Goal: Task Accomplishment & Management: Use online tool/utility

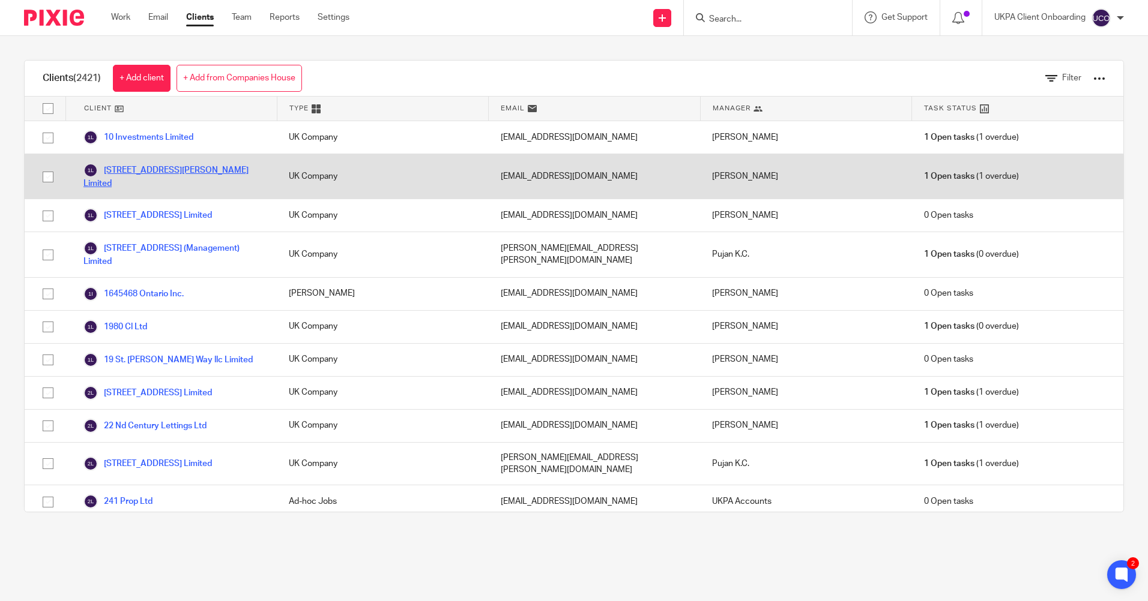
click at [148, 174] on link "11 Turner Street Limited" at bounding box center [173, 176] width 181 height 26
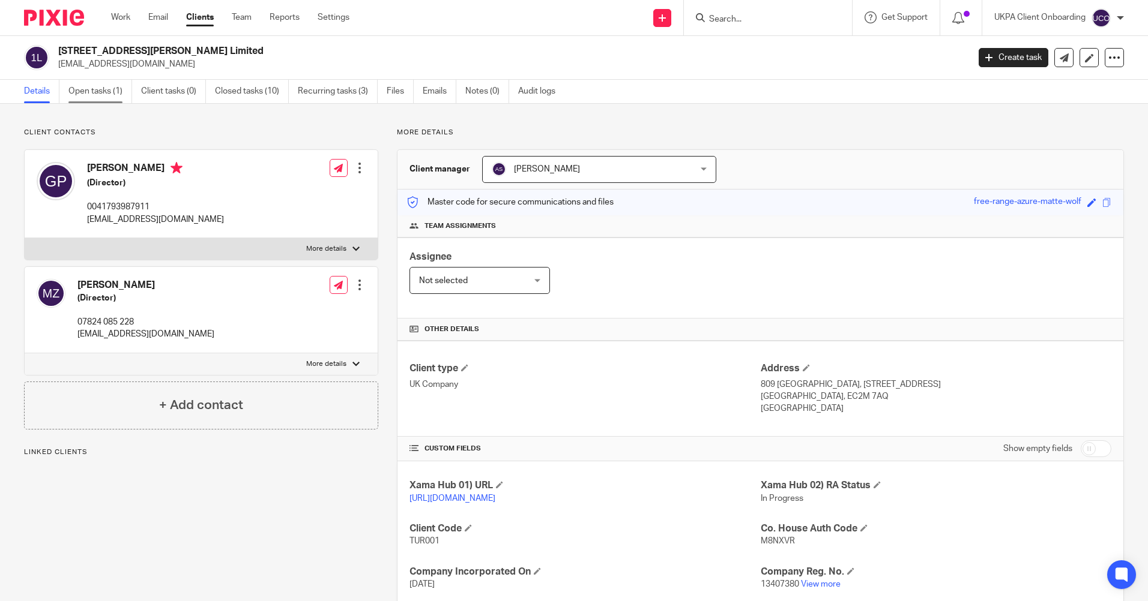
click at [109, 98] on link "Open tasks (1)" at bounding box center [100, 91] width 64 height 23
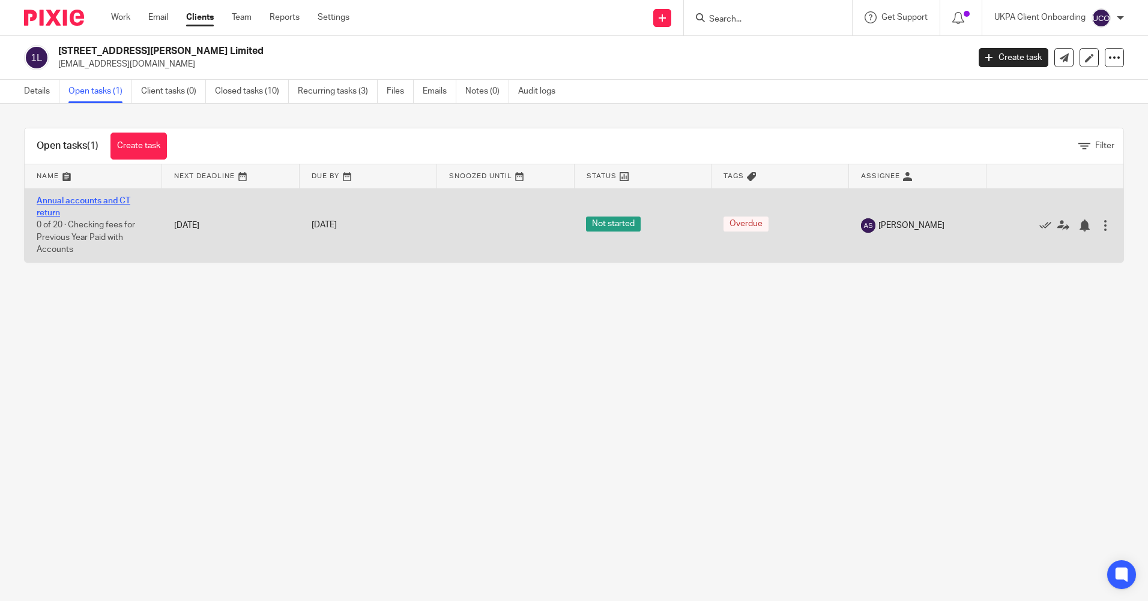
click at [108, 199] on link "Annual accounts and CT return" at bounding box center [84, 207] width 94 height 20
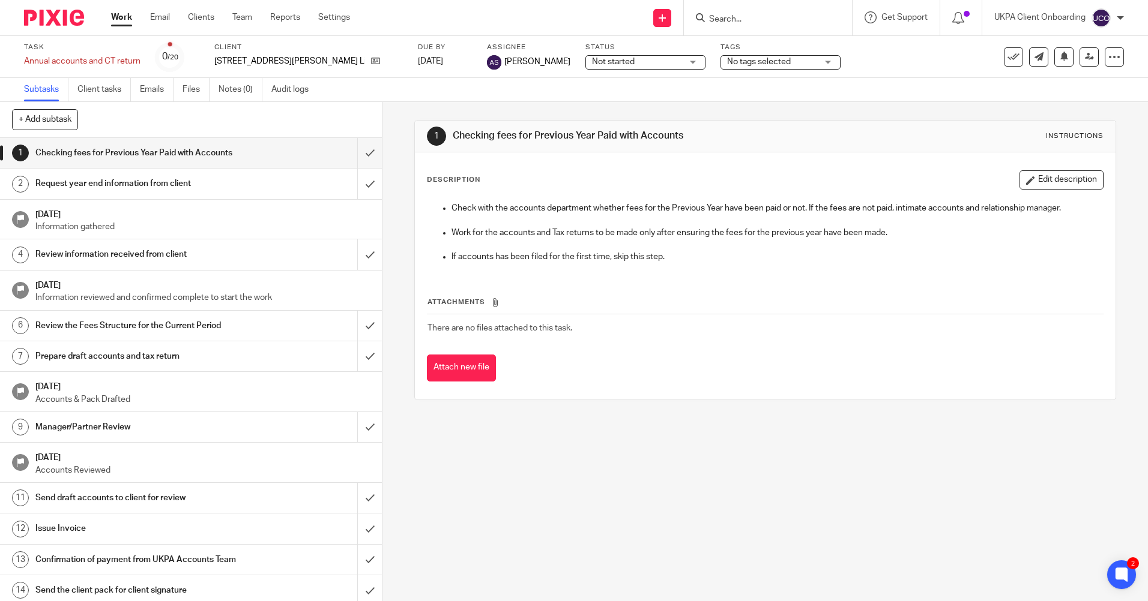
click at [103, 20] on div "Work Email Clients Team Reports Settings Work Email Clients Team Reports Settin…" at bounding box center [233, 17] width 269 height 35
click at [113, 22] on link "Work" at bounding box center [121, 17] width 21 height 12
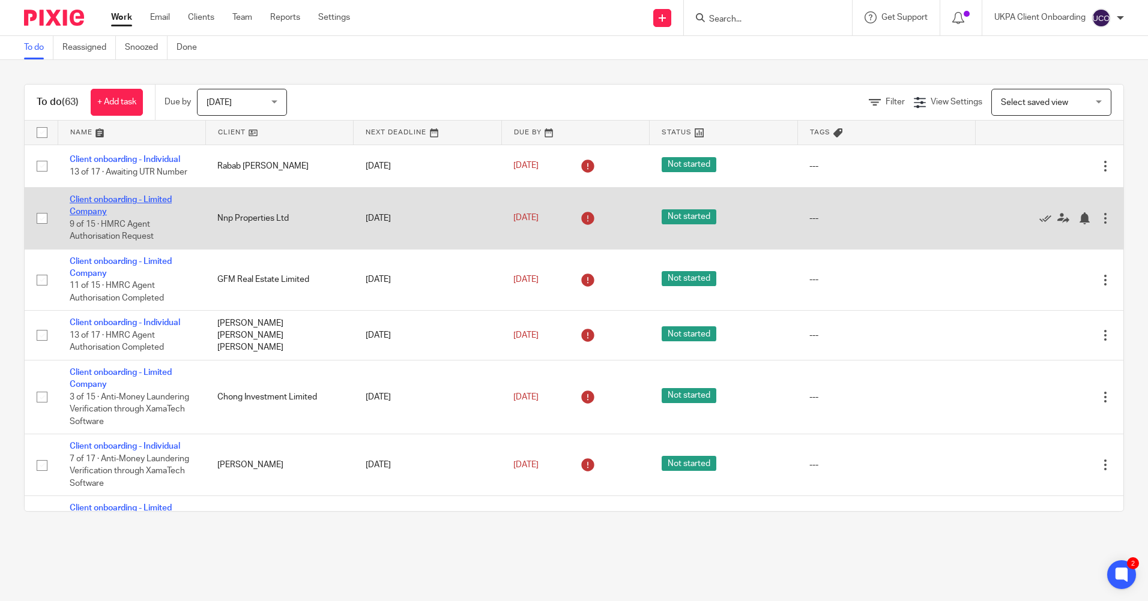
click at [104, 200] on link "Client onboarding - Limited Company" at bounding box center [121, 206] width 102 height 20
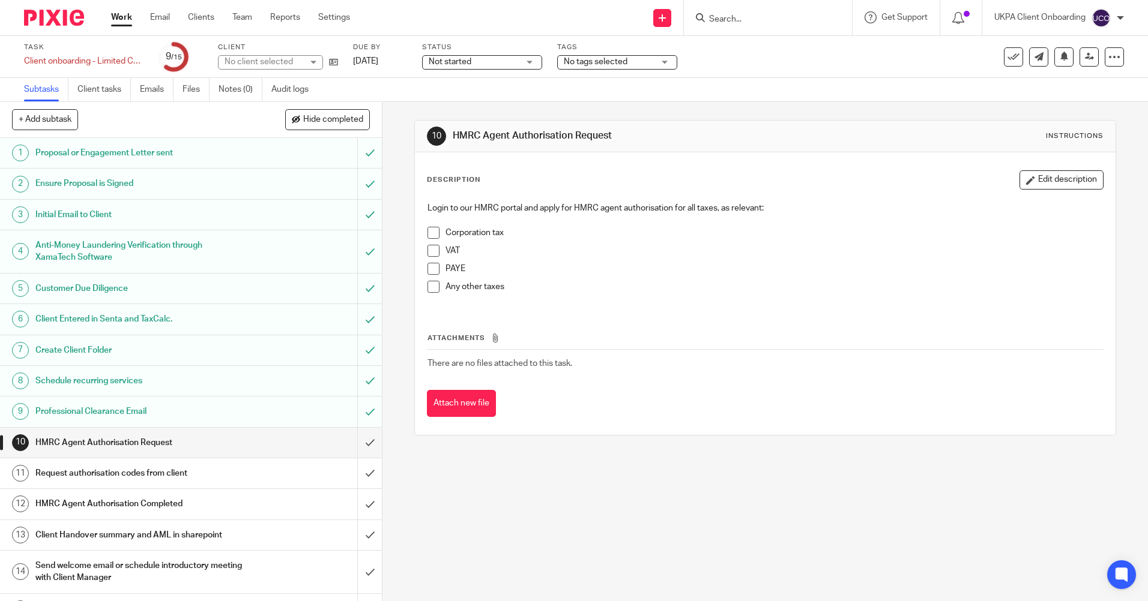
click at [617, 60] on span "No tags selected" at bounding box center [596, 62] width 64 height 8
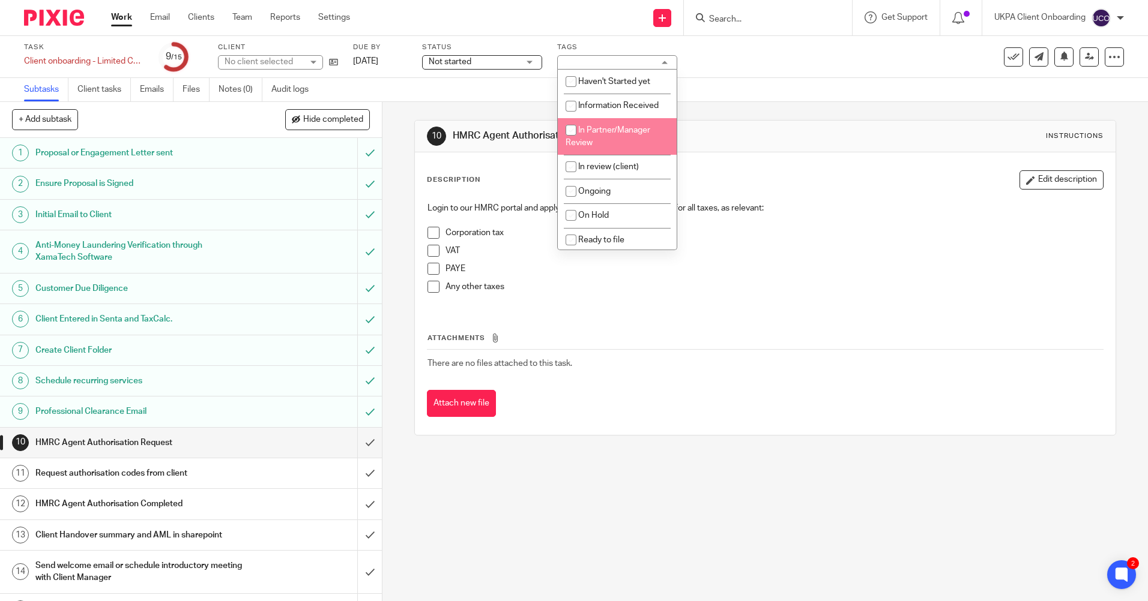
click at [787, 85] on div "Subtasks Client tasks Emails Files Notes (0) Audit logs" at bounding box center [574, 90] width 1148 height 24
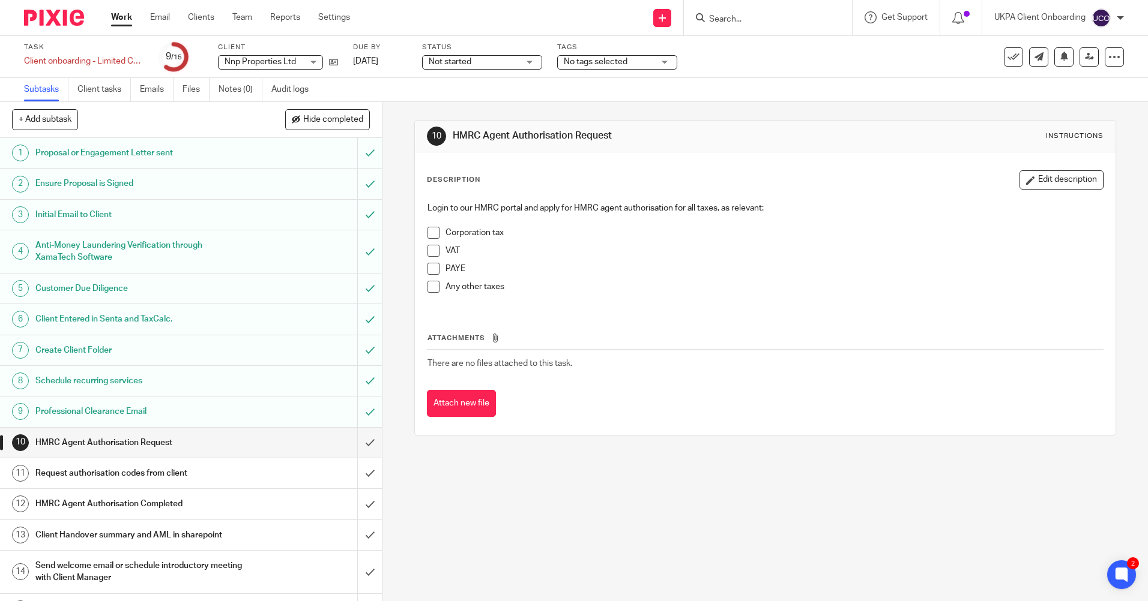
click at [502, 61] on span "Not started" at bounding box center [474, 62] width 90 height 13
click at [587, 76] on div "Task Client onboarding - Limited Company Save Client onboarding - Limited Compa…" at bounding box center [574, 57] width 1148 height 42
click at [594, 65] on span "No tags selected" at bounding box center [596, 62] width 64 height 8
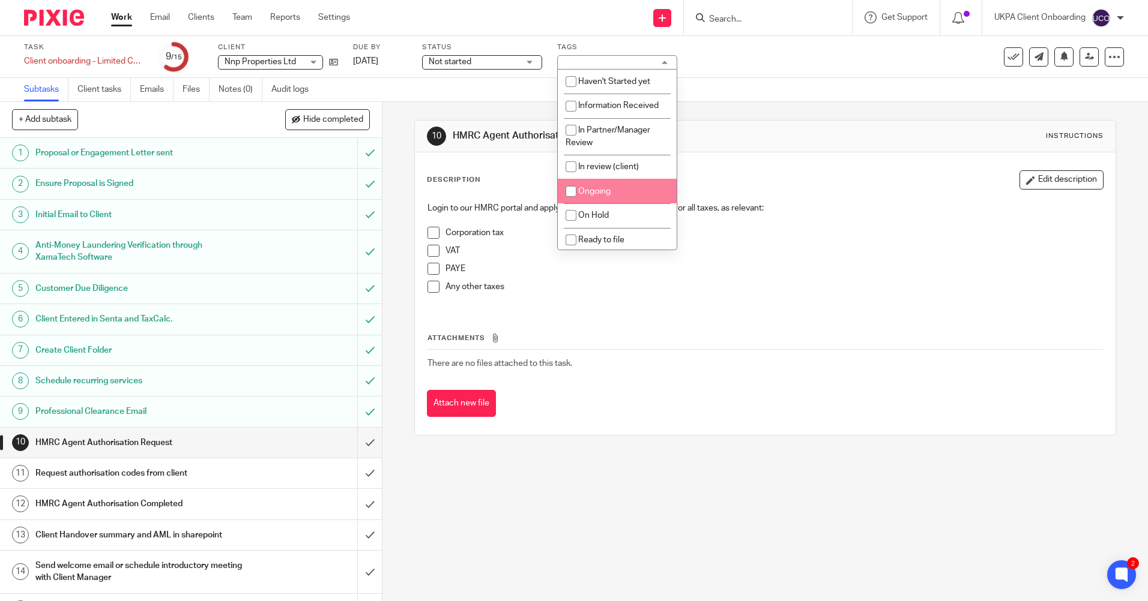
click at [774, 76] on div "Task Client onboarding - Limited Company Save Client onboarding - Limited Compa…" at bounding box center [574, 57] width 1148 height 42
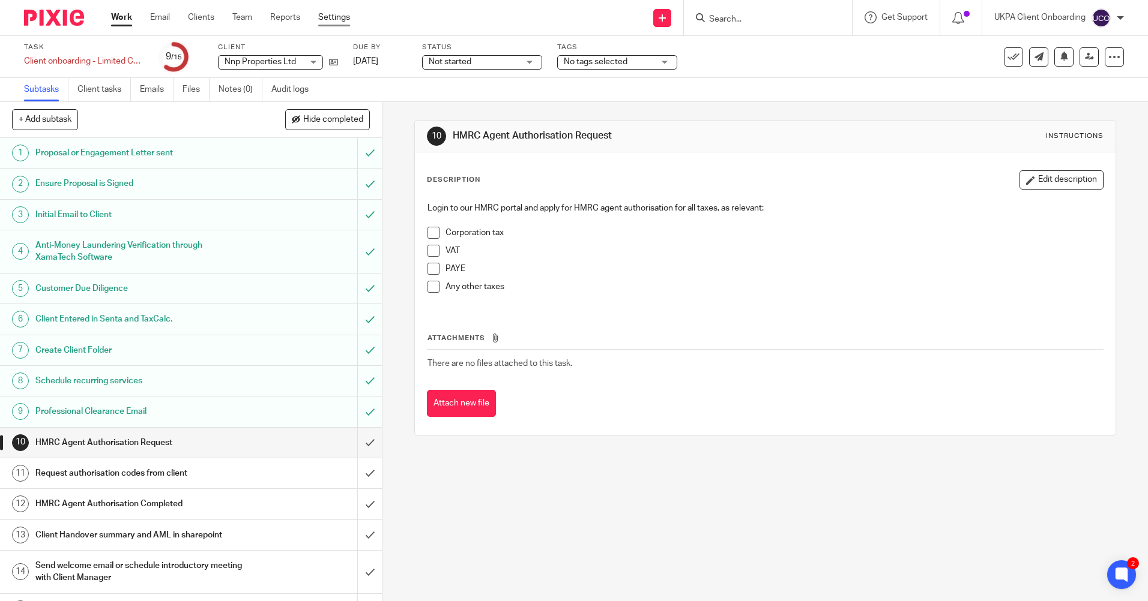
click at [346, 19] on link "Settings" at bounding box center [334, 17] width 32 height 12
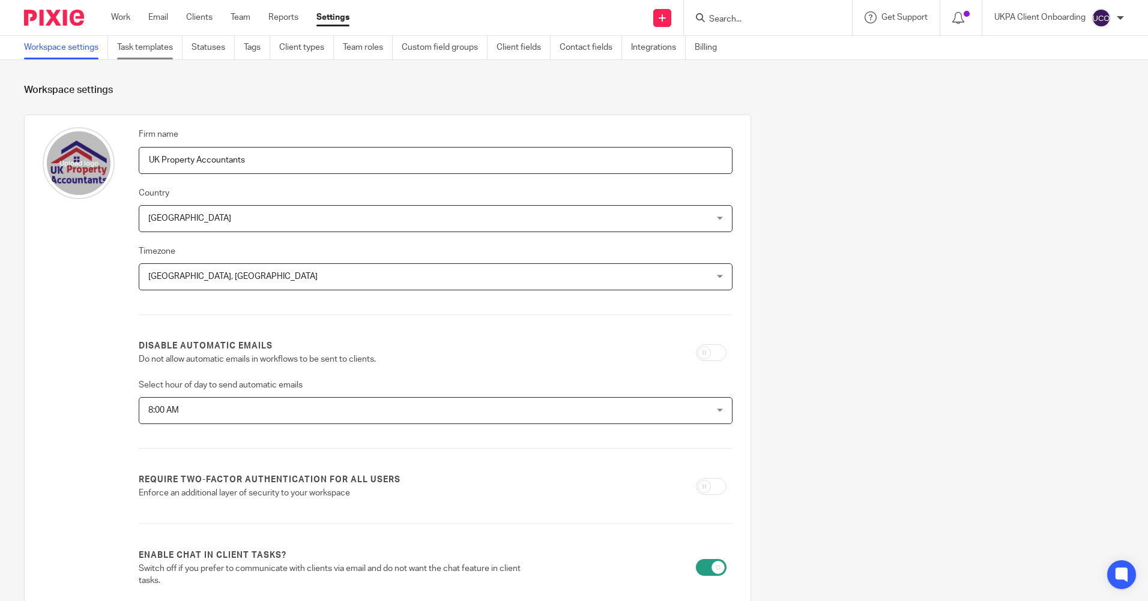
click at [163, 50] on link "Task templates" at bounding box center [149, 47] width 65 height 23
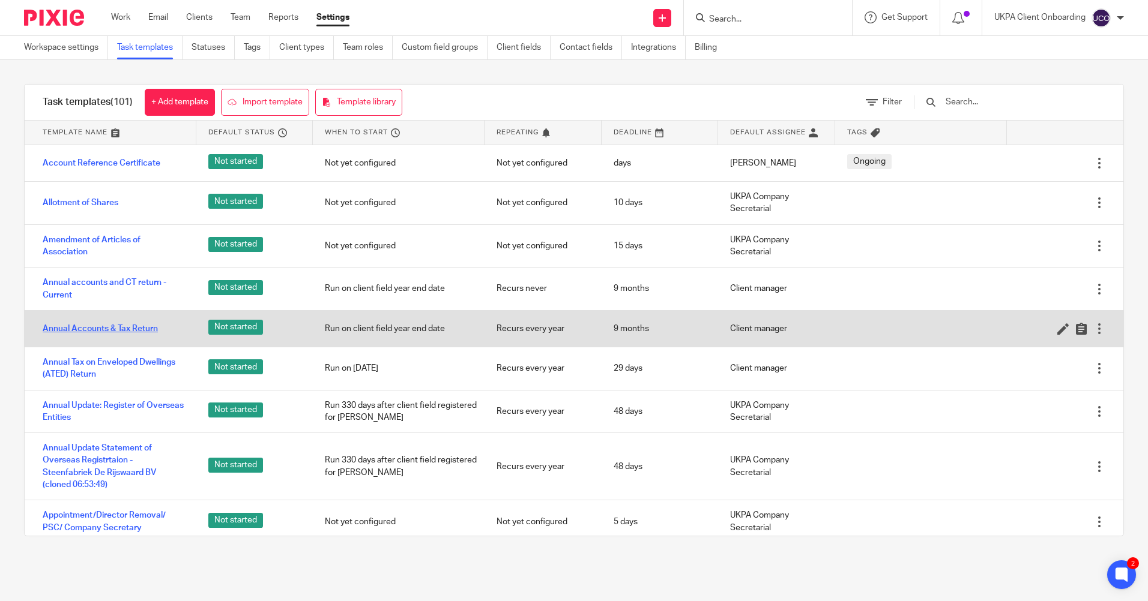
click at [103, 332] on link "Annual Accounts & Tax Return" at bounding box center [100, 329] width 115 height 12
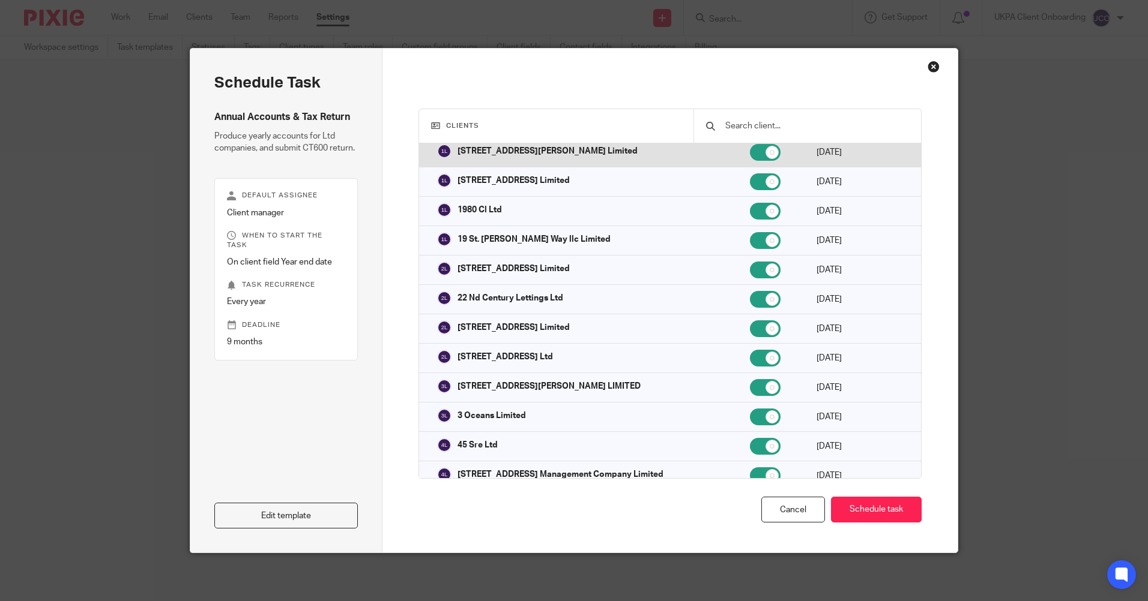
scroll to position [60, 0]
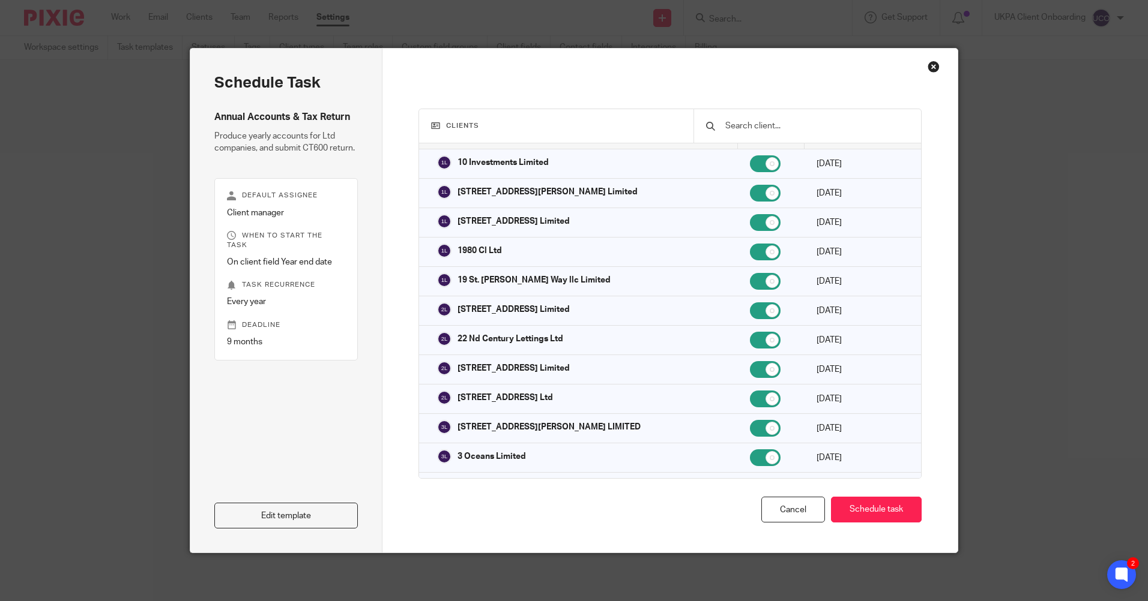
click at [933, 66] on div "Close this dialog window" at bounding box center [933, 67] width 12 height 12
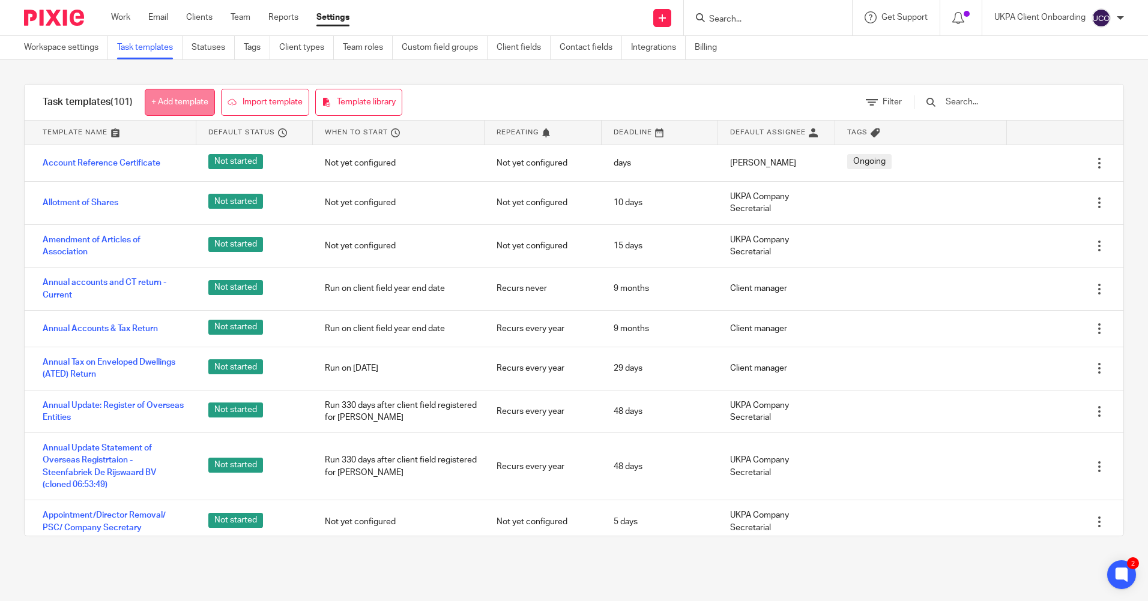
click at [182, 96] on link "+ Add template" at bounding box center [180, 102] width 70 height 27
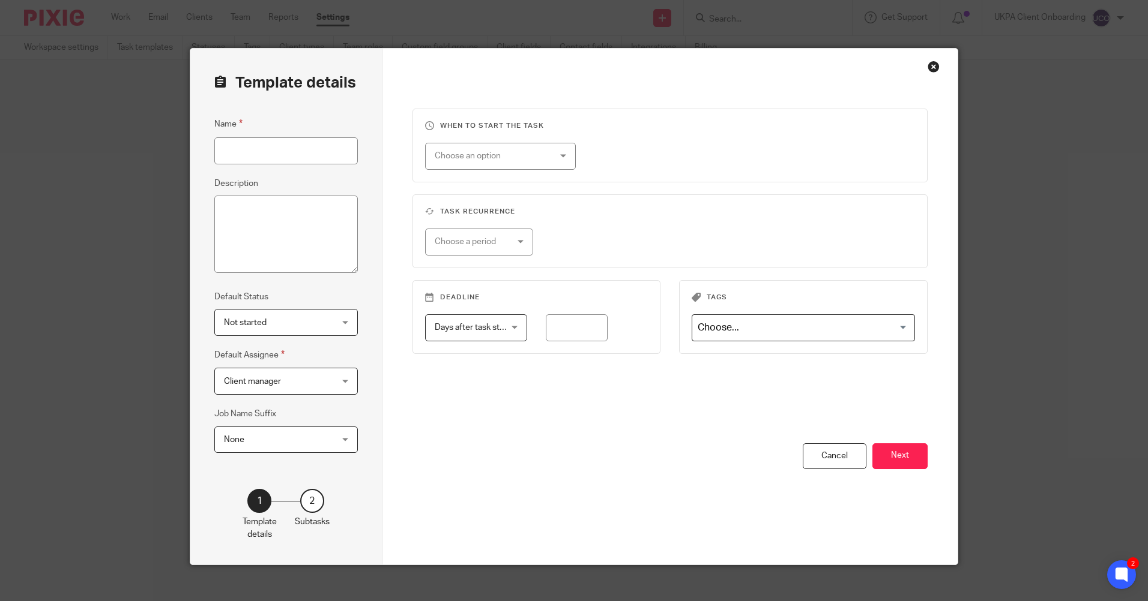
click at [542, 154] on div "Choose an option" at bounding box center [491, 155] width 112 height 25
click at [796, 192] on div "When to start the task Choose an option On date Week day Month day On client da…" at bounding box center [670, 276] width 516 height 335
click at [532, 141] on fieldset "When to start the task Choose an option On date Week day Month day On client da…" at bounding box center [670, 146] width 516 height 74
click at [532, 148] on div "Choose an option" at bounding box center [491, 155] width 112 height 25
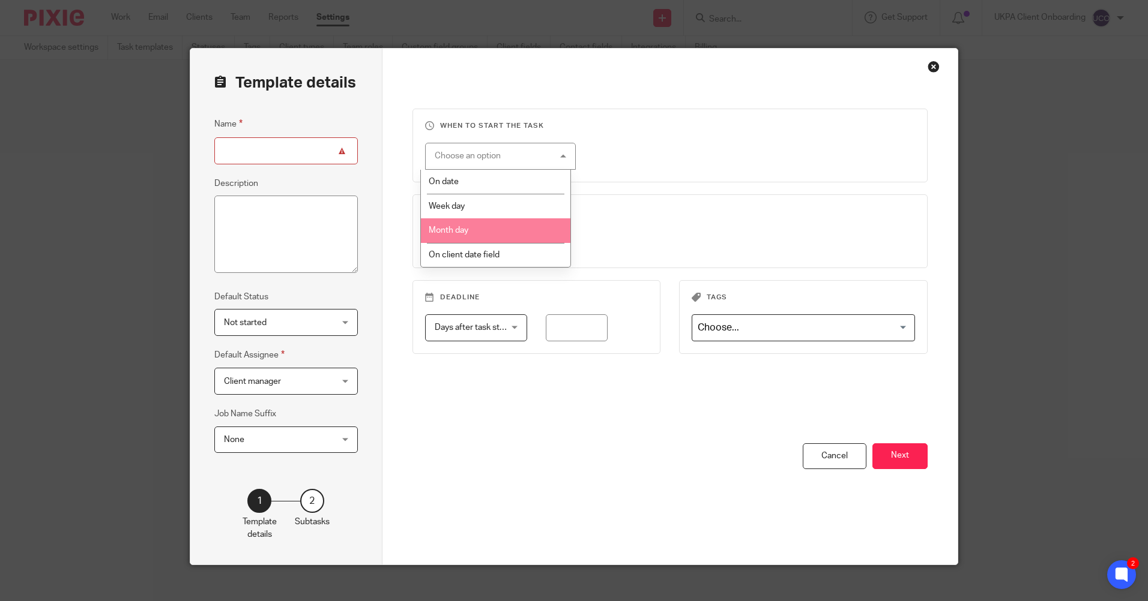
click at [499, 209] on li "Week day" at bounding box center [495, 206] width 149 height 25
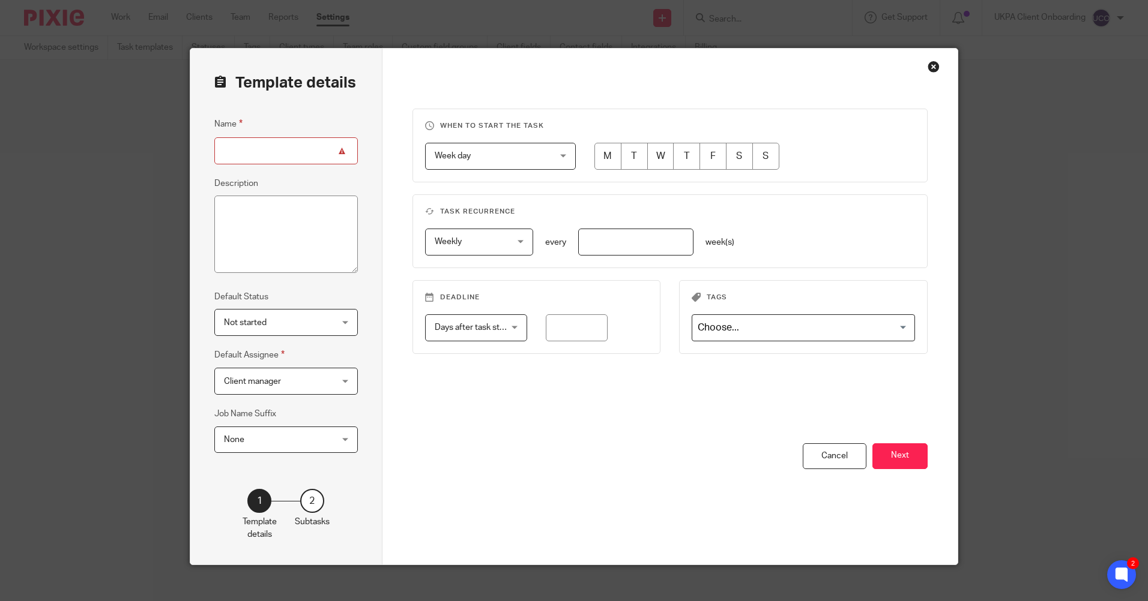
click at [529, 158] on span "Week day" at bounding box center [491, 155] width 112 height 25
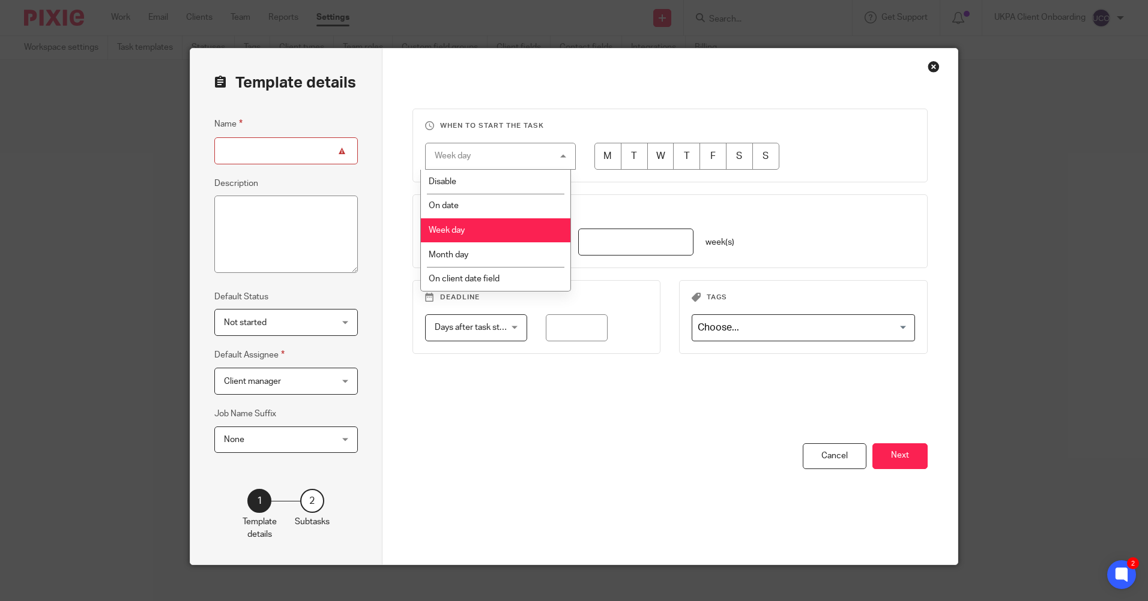
click at [486, 187] on li "Disable" at bounding box center [495, 182] width 149 height 24
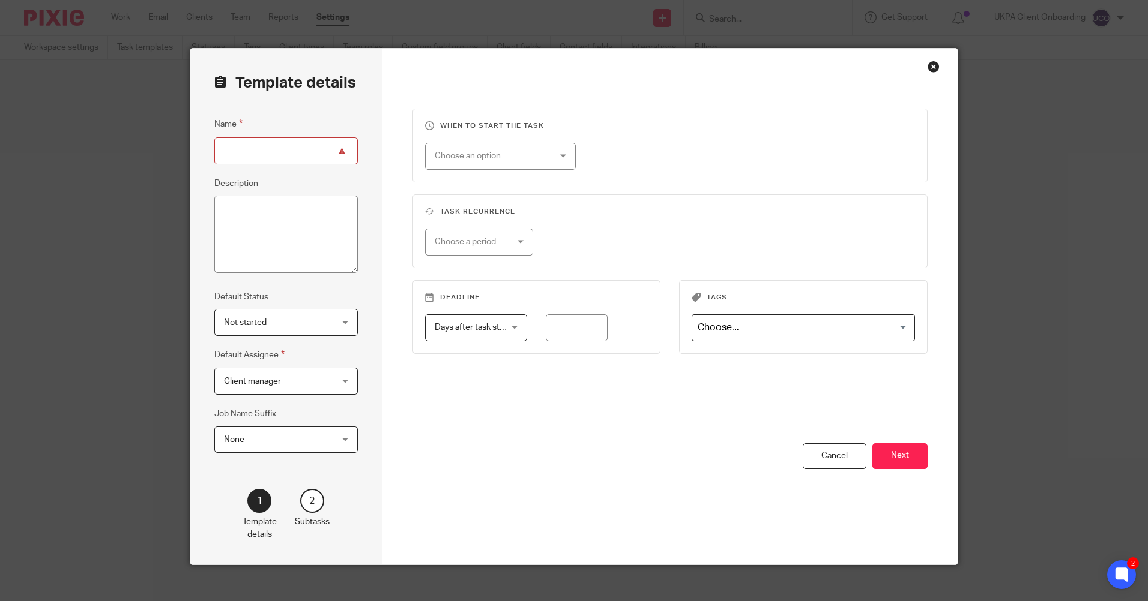
click at [504, 151] on div "Choose an option" at bounding box center [491, 155] width 112 height 25
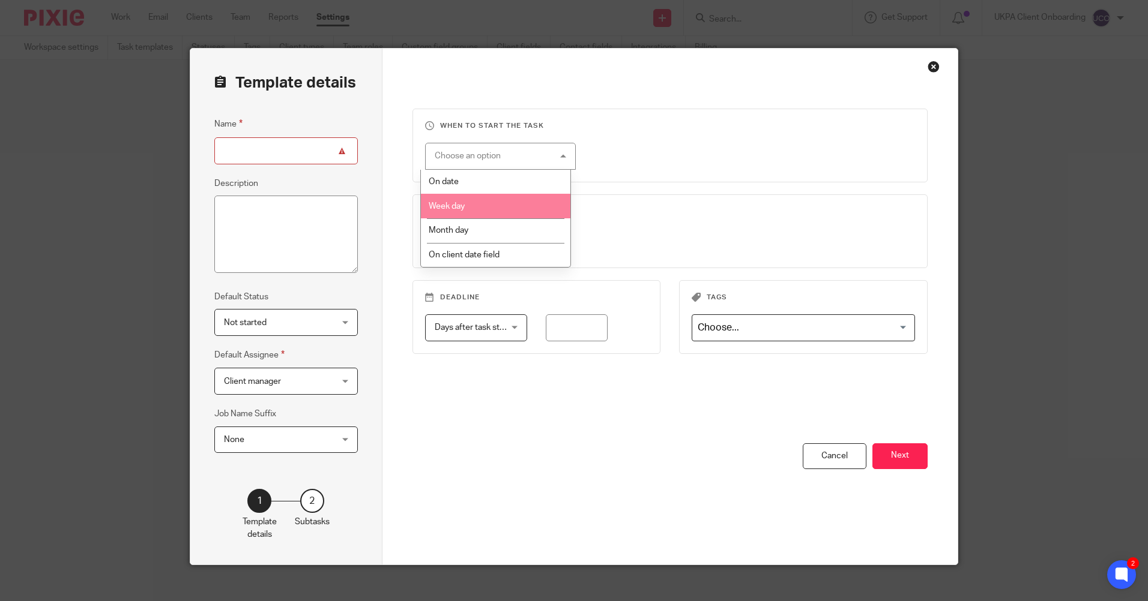
click at [492, 200] on li "Week day" at bounding box center [495, 206] width 149 height 25
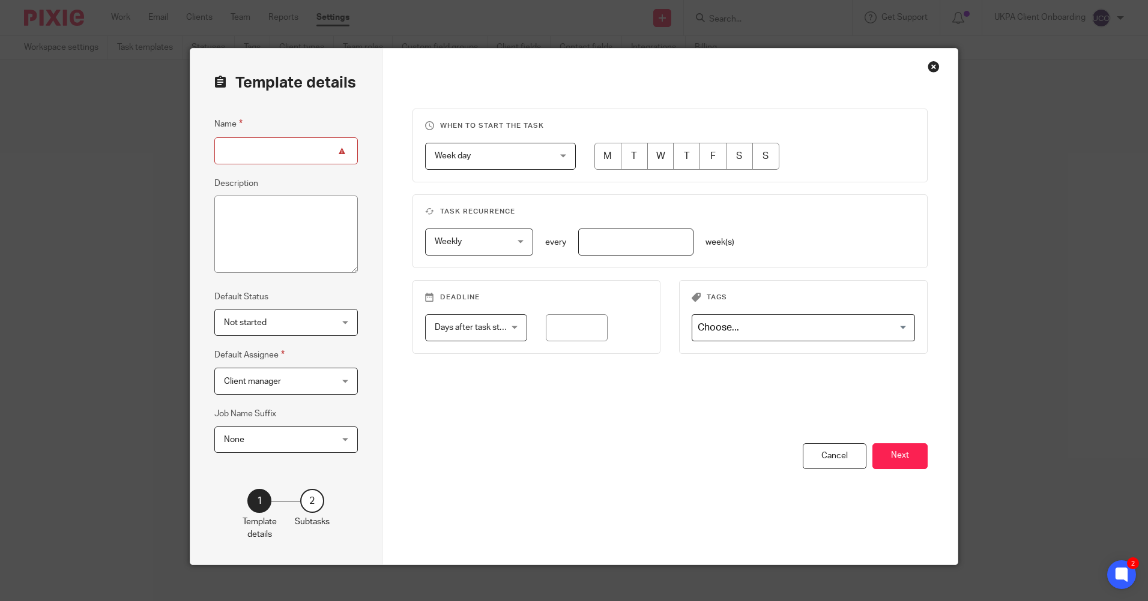
click at [499, 153] on span "Week day" at bounding box center [491, 155] width 112 height 25
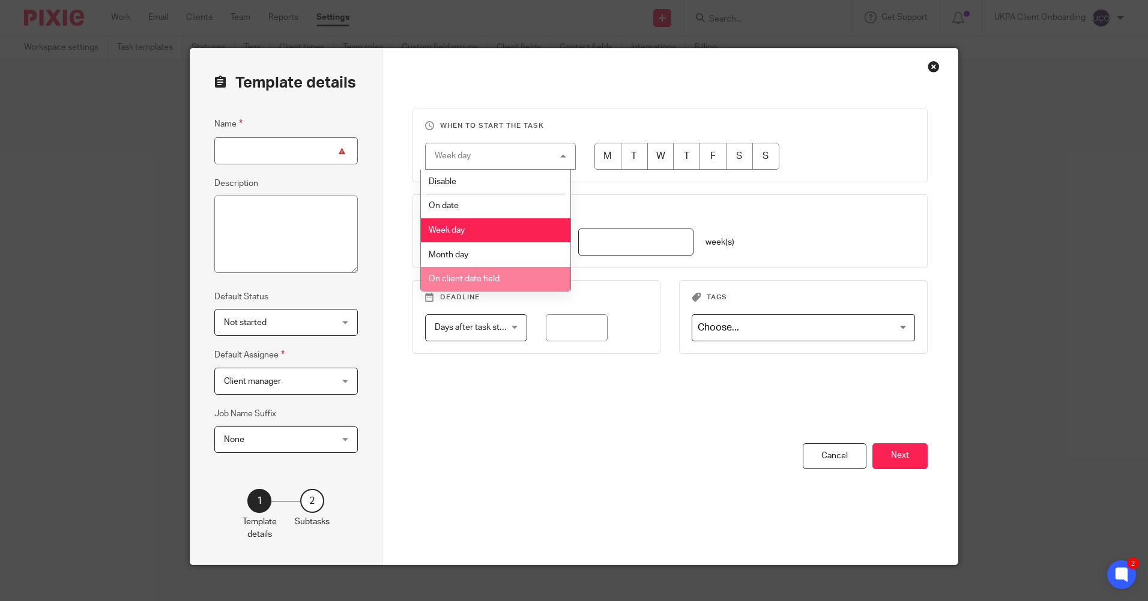
click at [490, 272] on li "On client date field" at bounding box center [495, 279] width 149 height 25
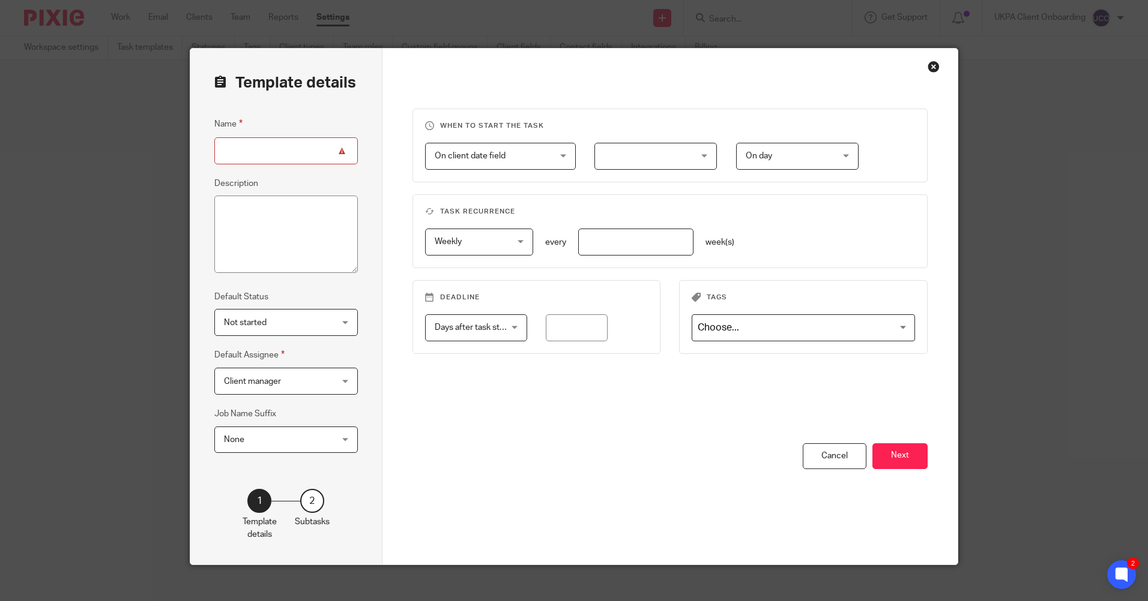
click at [487, 239] on span "Weekly" at bounding box center [474, 241] width 79 height 25
click at [650, 301] on fieldset "Deadline Days after task starts Days after task starts Days after task starts W…" at bounding box center [536, 317] width 248 height 74
click at [280, 450] on span "None" at bounding box center [277, 439] width 106 height 25
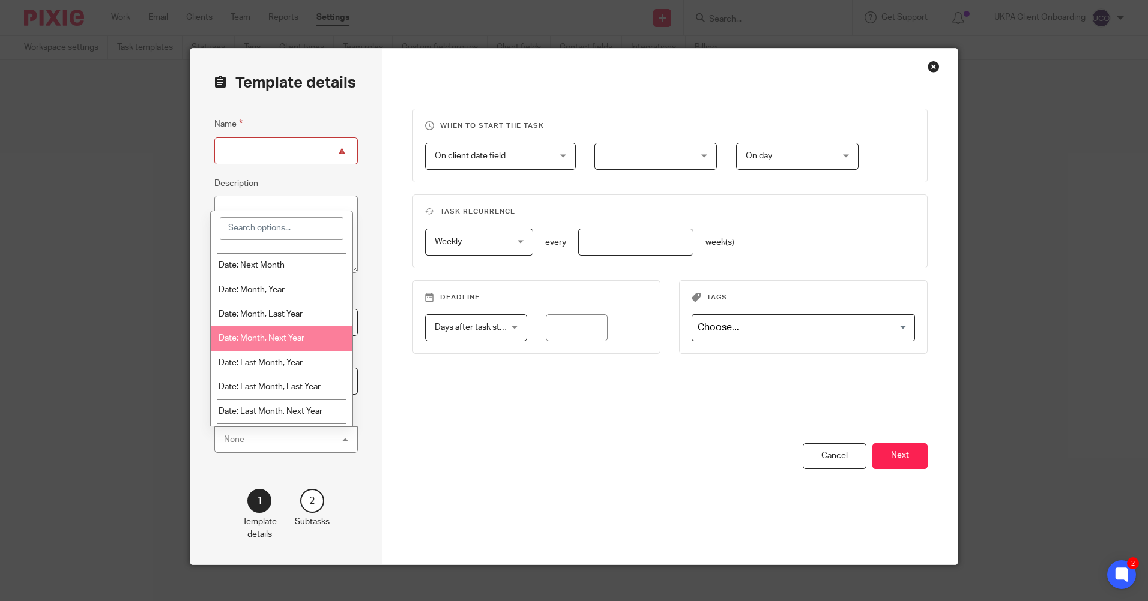
scroll to position [240, 0]
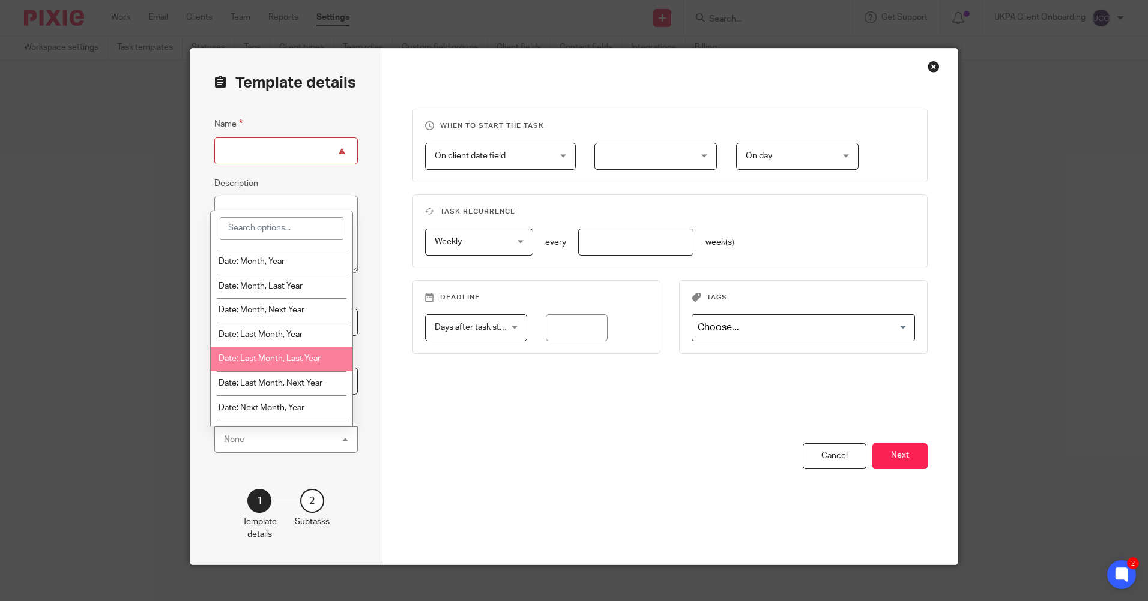
click at [492, 453] on div "You have unsaved changes Cancel Next" at bounding box center [670, 504] width 516 height 121
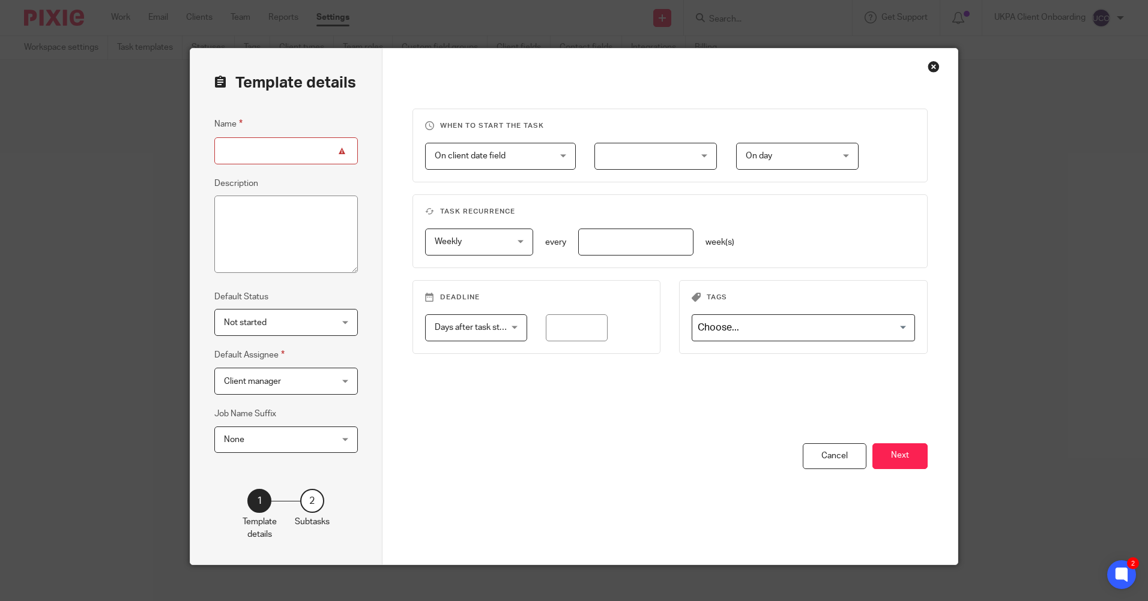
click at [907, 451] on button "Next" at bounding box center [899, 457] width 55 height 26
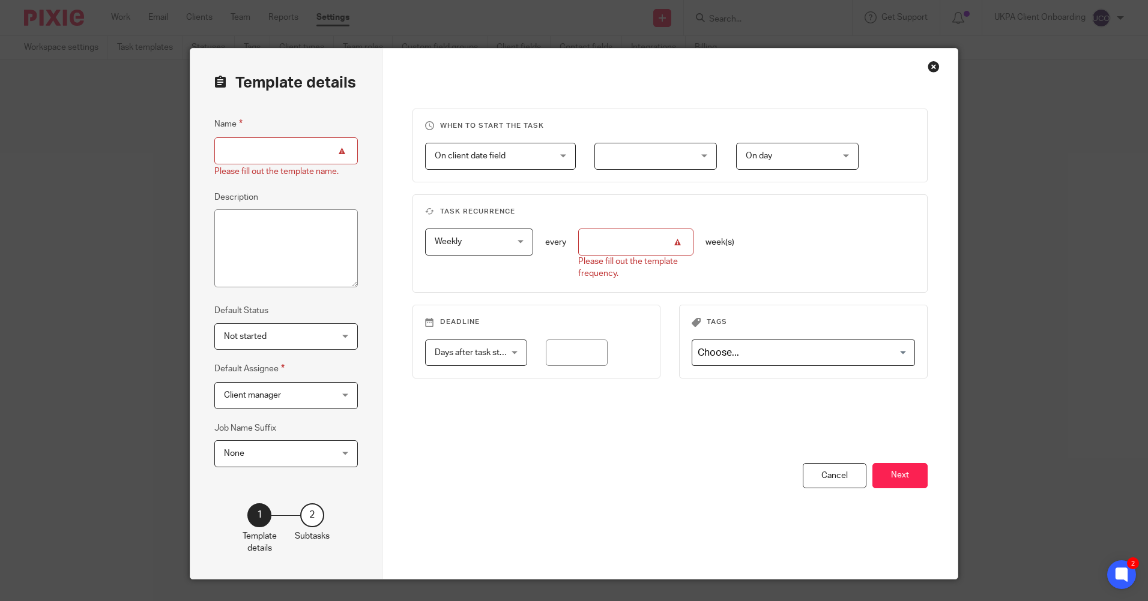
click at [657, 235] on input "number" at bounding box center [635, 242] width 115 height 27
click at [490, 235] on span "Weekly" at bounding box center [474, 241] width 79 height 25
drag, startPoint x: 462, startPoint y: 266, endPoint x: 487, endPoint y: 266, distance: 25.8
click at [461, 266] on span "No repeat" at bounding box center [447, 267] width 37 height 8
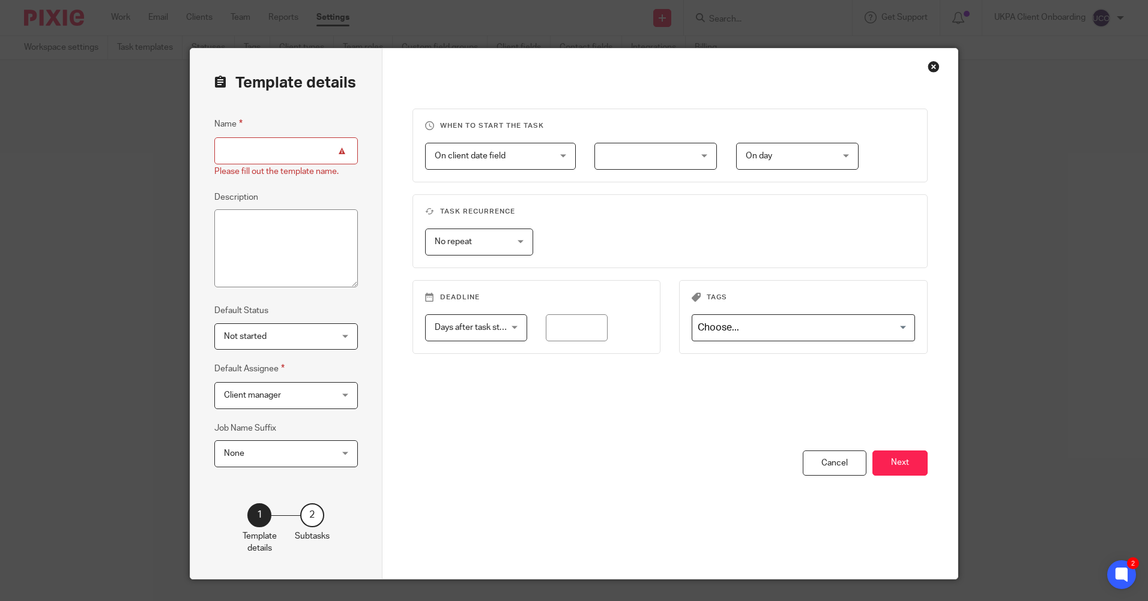
click at [302, 148] on input "Name" at bounding box center [285, 150] width 143 height 27
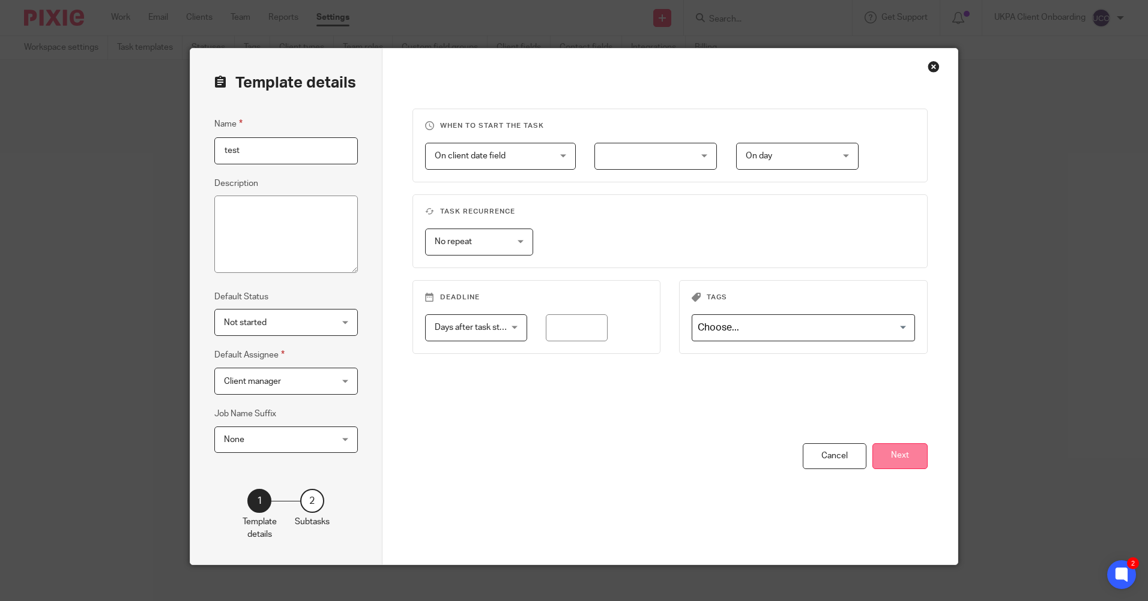
type input "test"
click at [899, 450] on button "Next" at bounding box center [899, 457] width 55 height 26
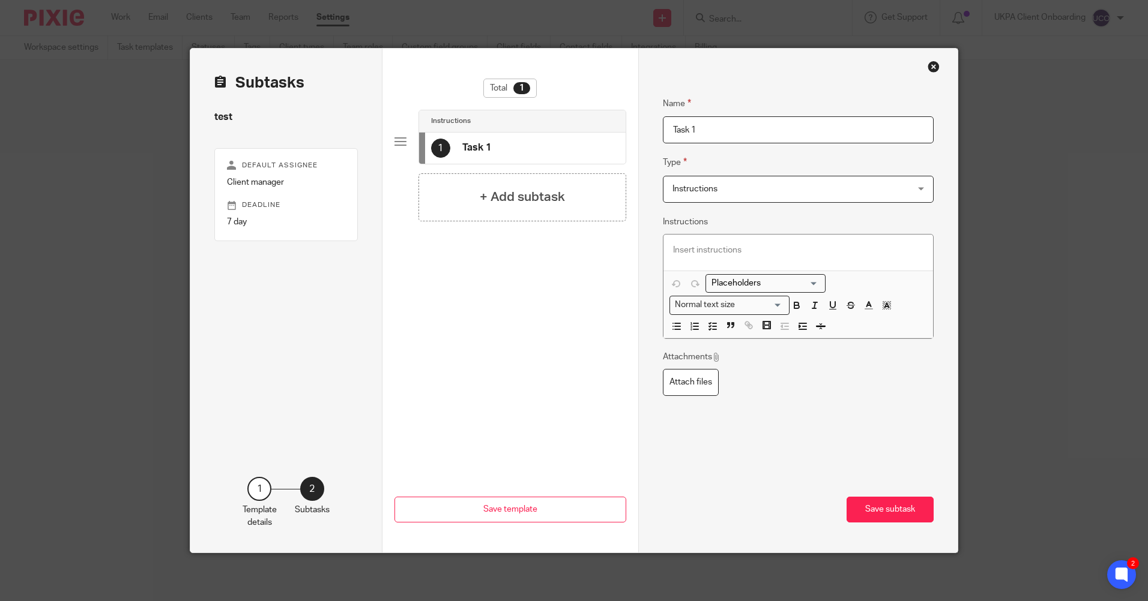
click at [739, 194] on span "Instructions" at bounding box center [776, 188] width 209 height 25
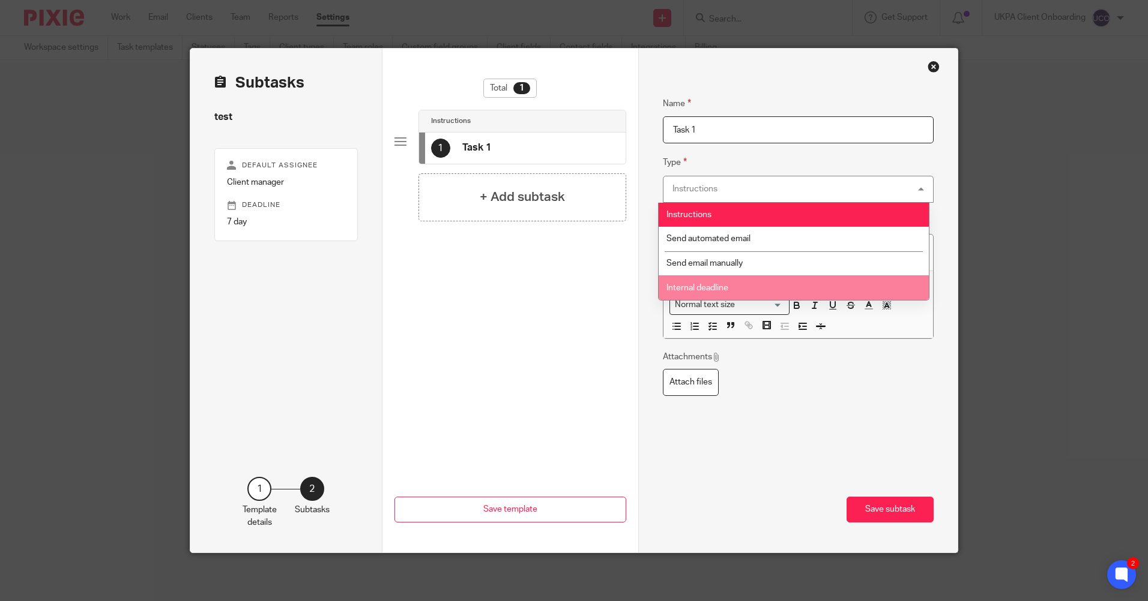
click at [737, 283] on li "Internal deadline" at bounding box center [793, 287] width 270 height 25
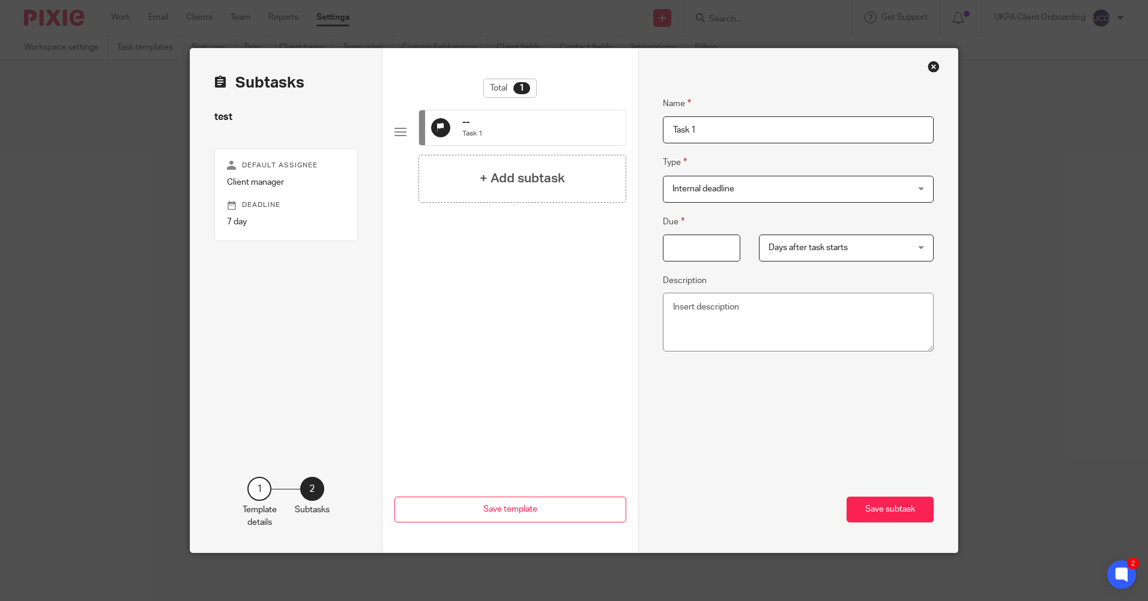
click at [696, 196] on span "Internal deadline" at bounding box center [776, 188] width 209 height 25
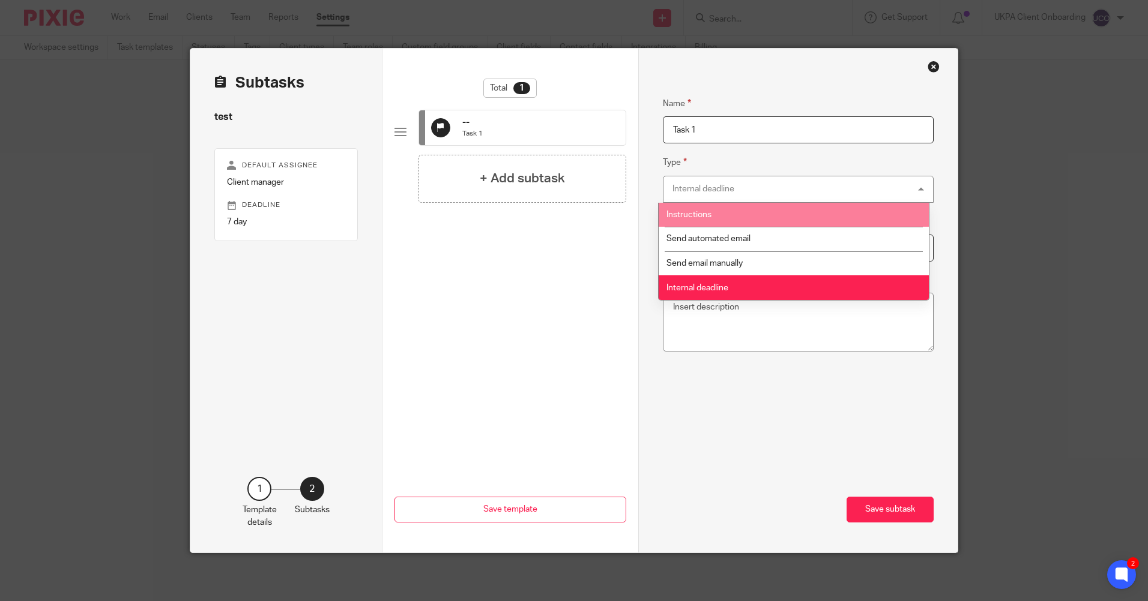
click at [703, 220] on li "Instructions" at bounding box center [793, 215] width 270 height 25
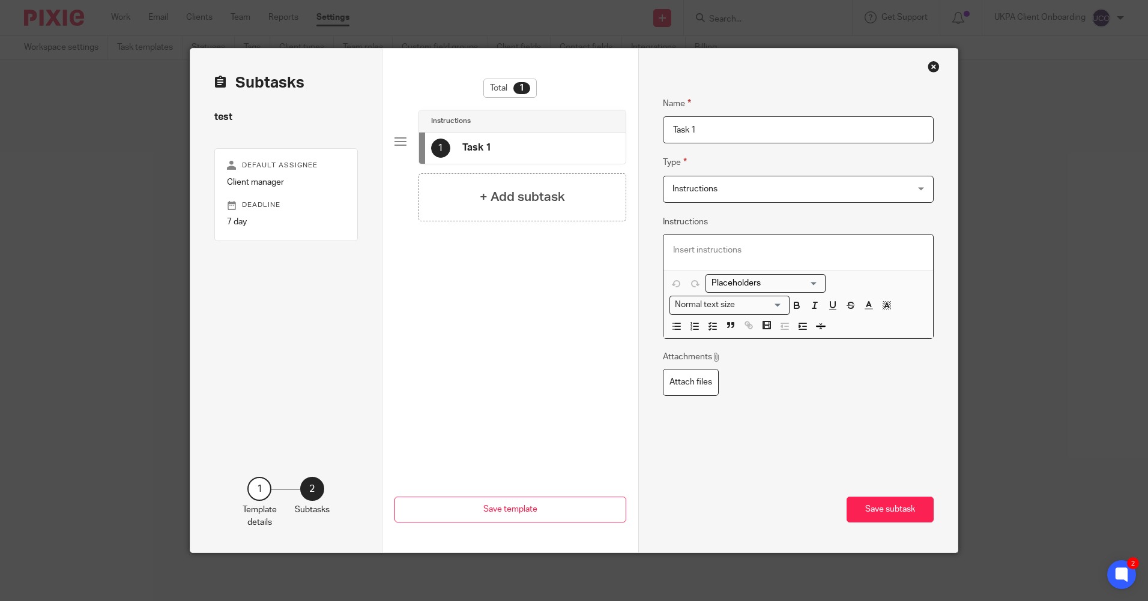
click at [717, 252] on p at bounding box center [798, 250] width 251 height 12
click at [573, 193] on div "+ Add subtask" at bounding box center [522, 197] width 208 height 48
click at [711, 250] on p at bounding box center [798, 250] width 251 height 12
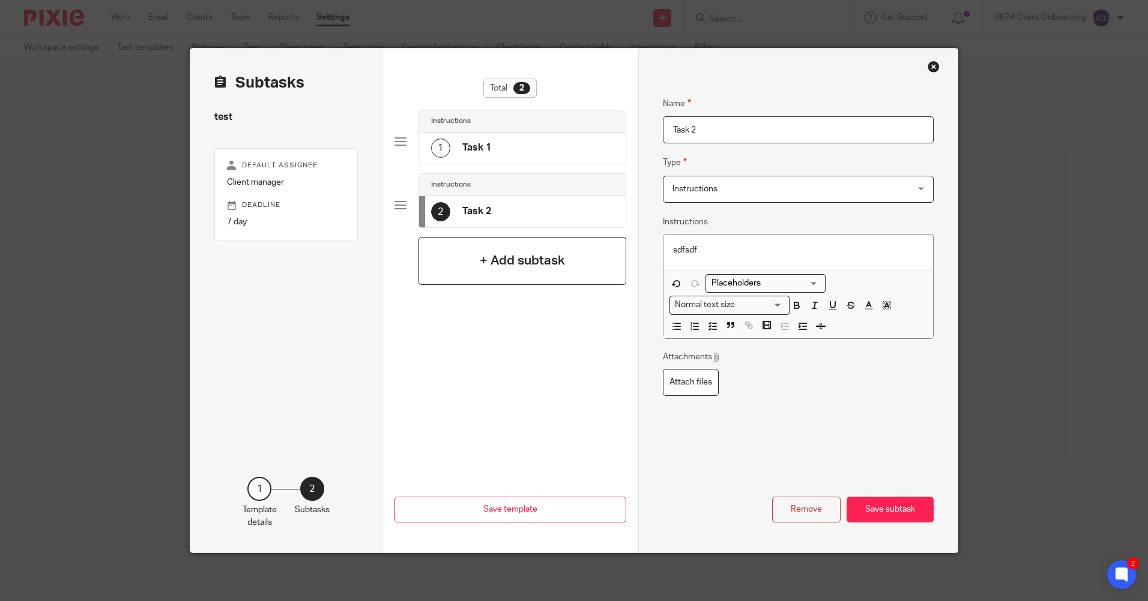
drag, startPoint x: 574, startPoint y: 354, endPoint x: 555, endPoint y: 277, distance: 79.8
click at [571, 342] on div "Total 2 Instructions 1 Task 1 Instructions 2 Task 2 + Add subtask" at bounding box center [510, 243] width 232 height 328
click at [555, 272] on div "+ Add subtask" at bounding box center [522, 261] width 208 height 48
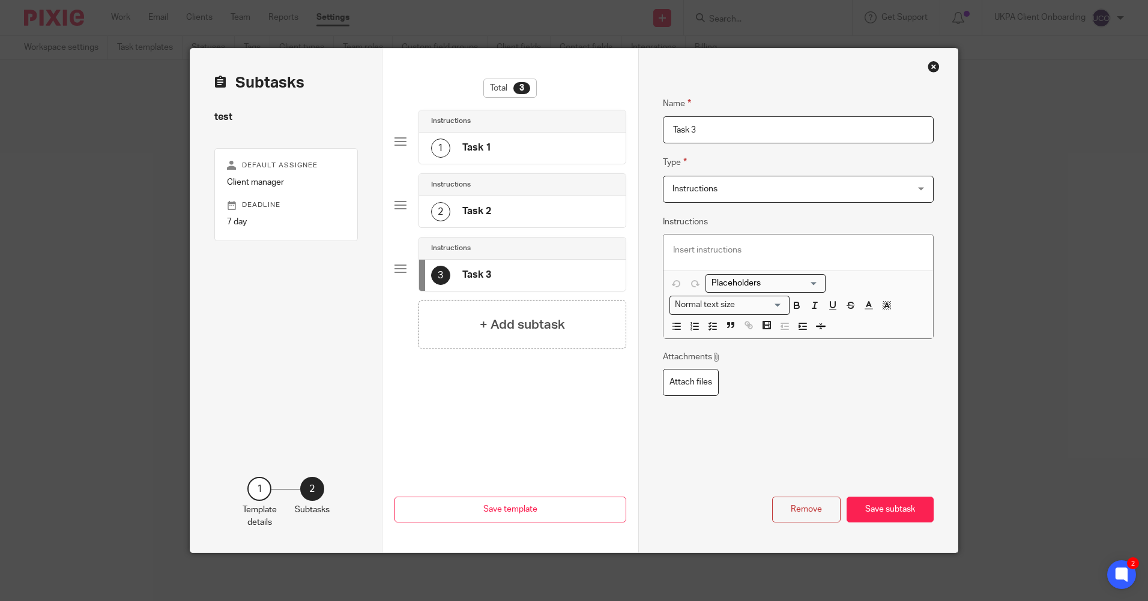
click at [708, 187] on span "Instructions" at bounding box center [694, 189] width 45 height 8
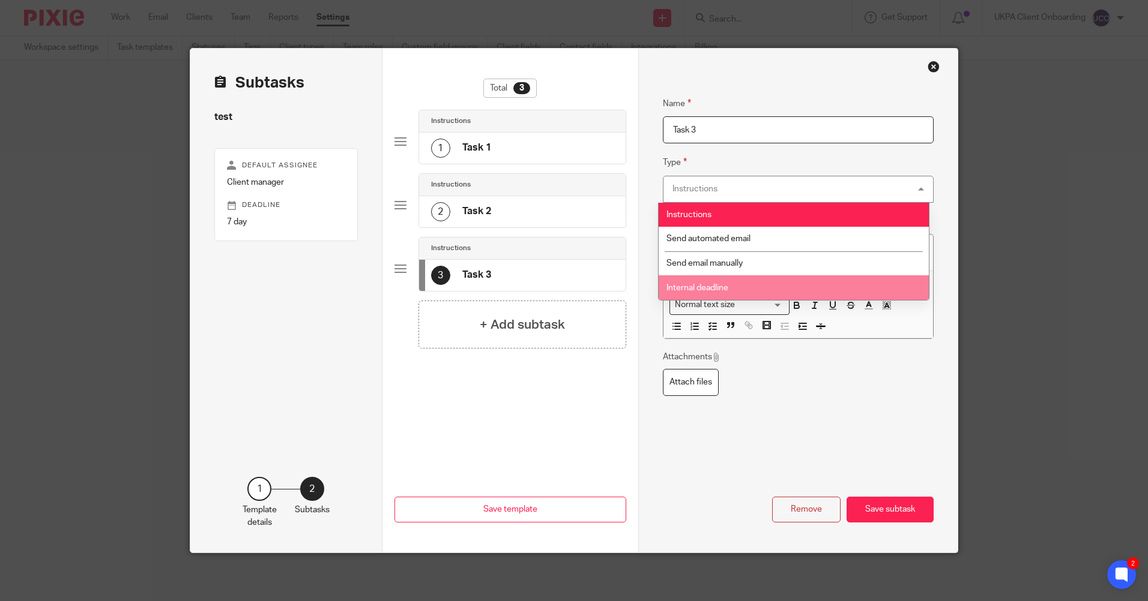
click at [719, 293] on li "Internal deadline" at bounding box center [793, 287] width 270 height 25
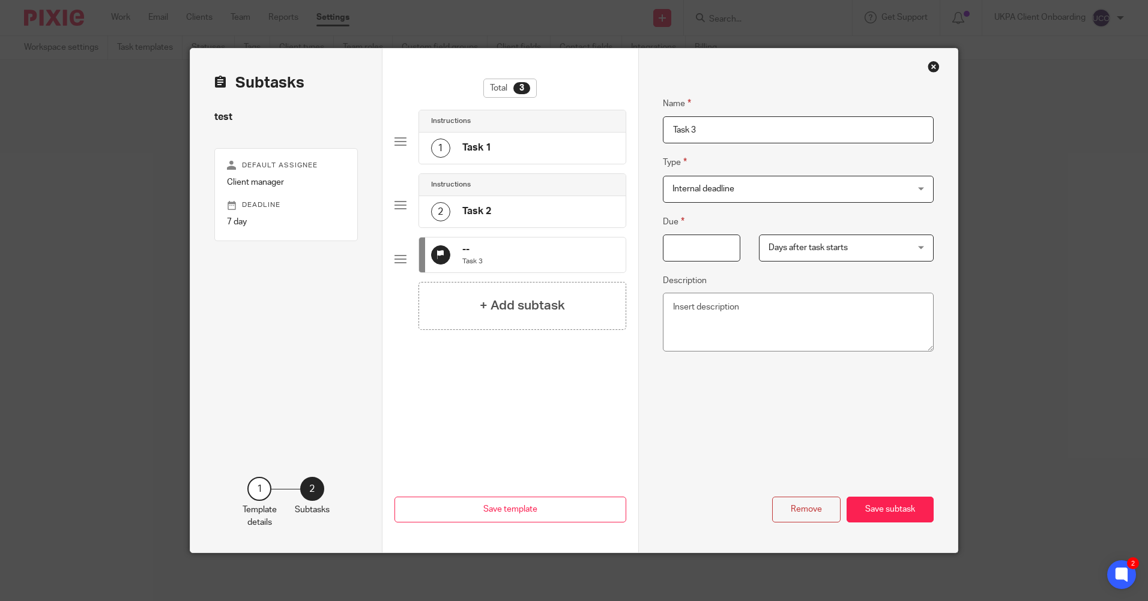
click at [928, 61] on div "Close this dialog window" at bounding box center [933, 67] width 12 height 12
click at [930, 67] on div "Close this dialog window" at bounding box center [933, 67] width 12 height 12
